Goal: Task Accomplishment & Management: Complete application form

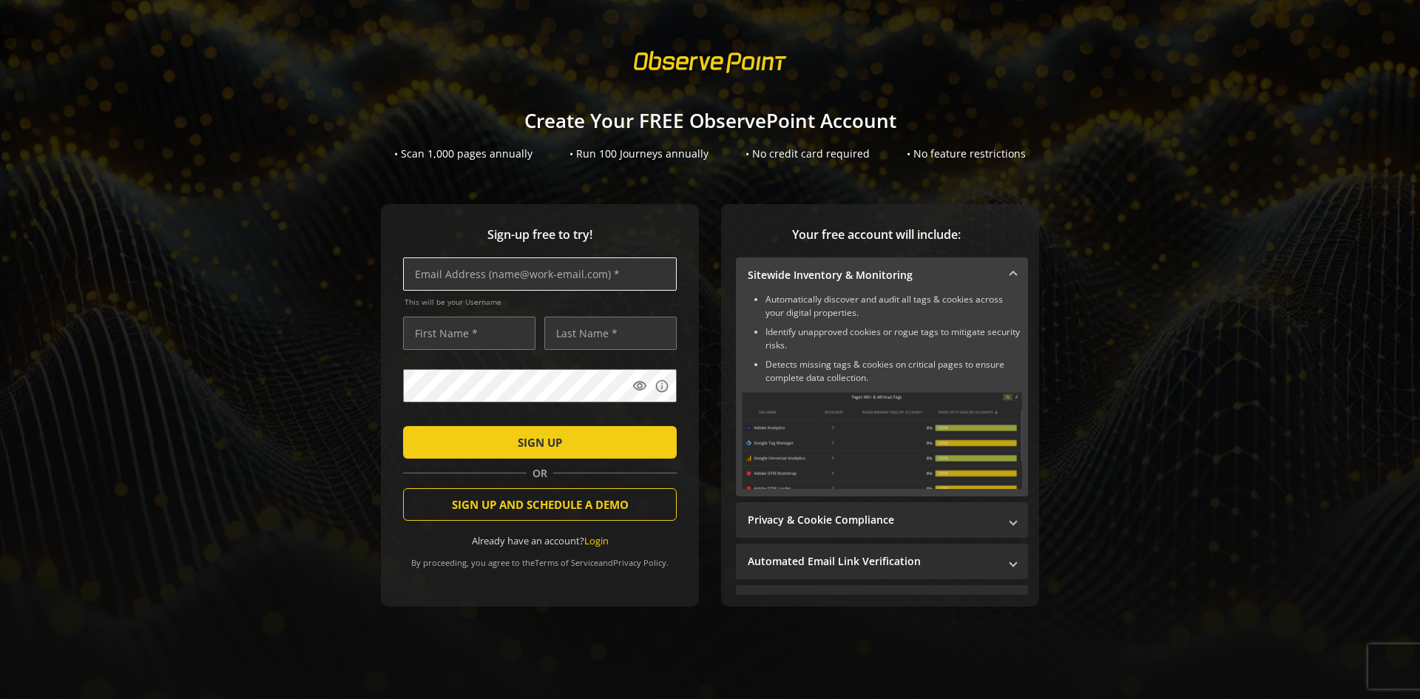
click at [597, 275] on input "text" at bounding box center [540, 273] width 274 height 33
type input "[EMAIL_ADDRESS][DOMAIN_NAME]"
type input "Jennilee"
type input "[PERSON_NAME]"
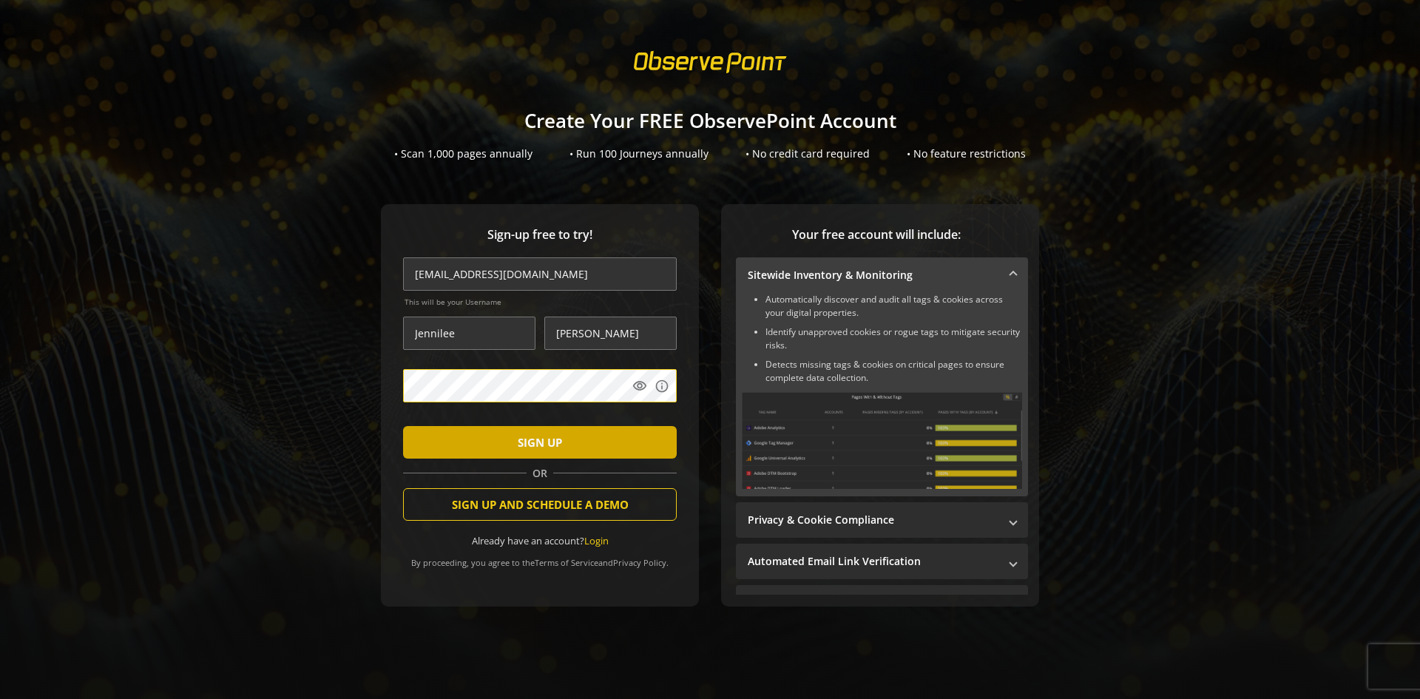
click at [554, 442] on span "SIGN UP" at bounding box center [540, 442] width 44 height 27
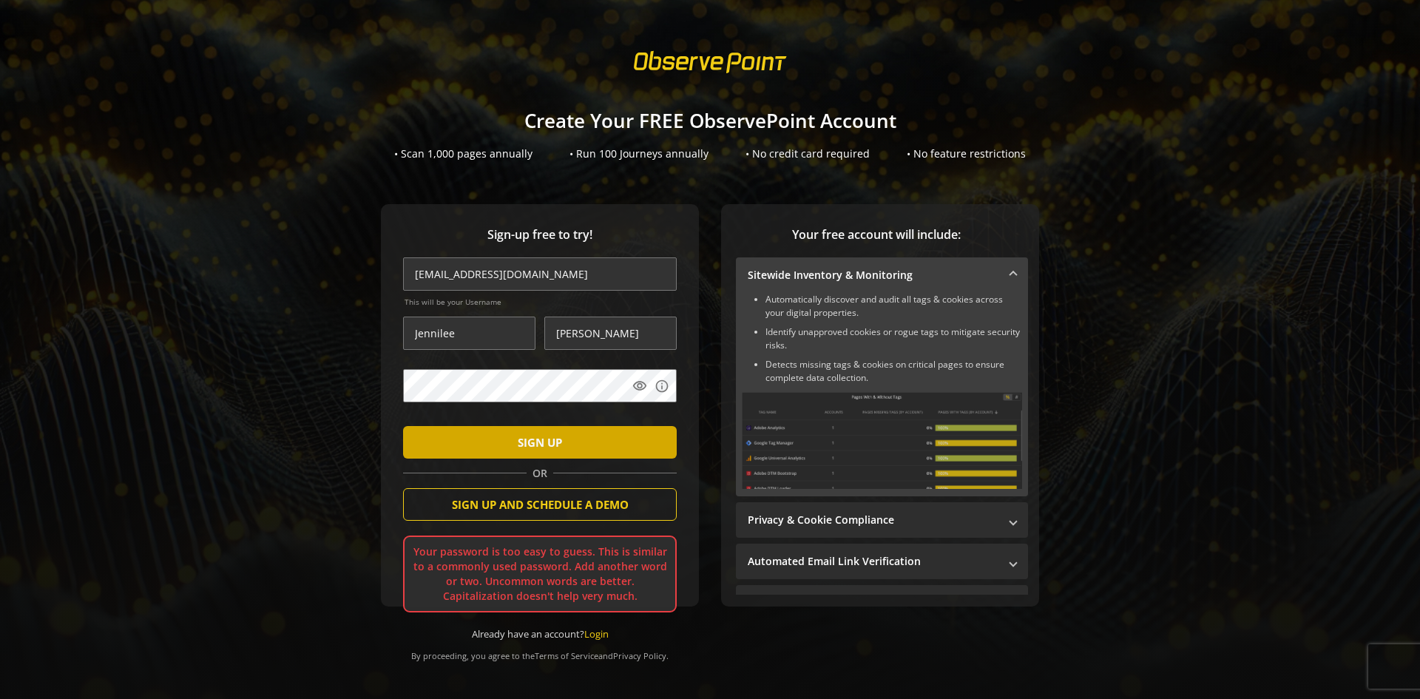
click at [536, 430] on span "SIGN UP" at bounding box center [540, 442] width 44 height 27
